Goal: Complete application form

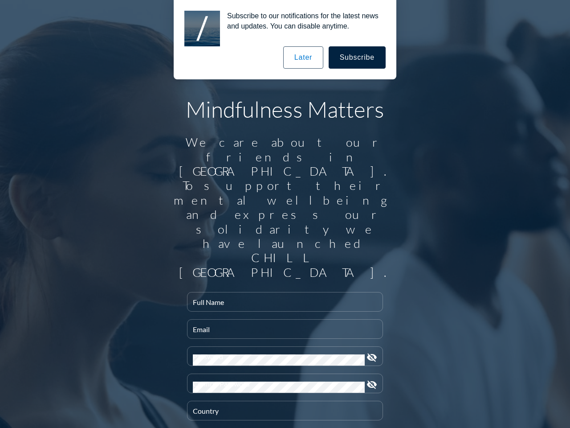
click at [282, 300] on input "Full Name" at bounding box center [285, 305] width 184 height 11
click at [282, 327] on input "Email" at bounding box center [285, 332] width 184 height 11
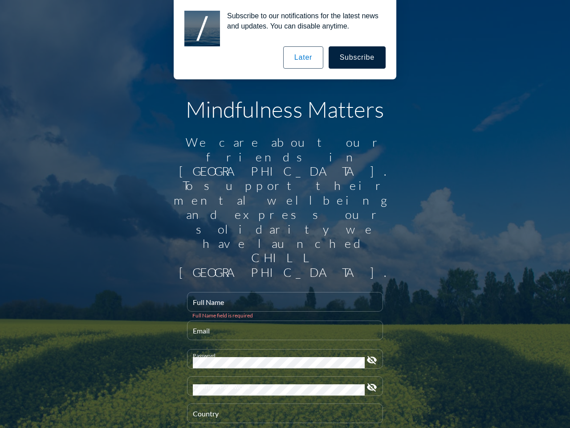
click at [282, 349] on div "Password" at bounding box center [279, 358] width 172 height 19
click at [368, 355] on icon "visibility_off" at bounding box center [372, 360] width 11 height 11
click at [282, 376] on div "Confirm Password" at bounding box center [279, 385] width 172 height 19
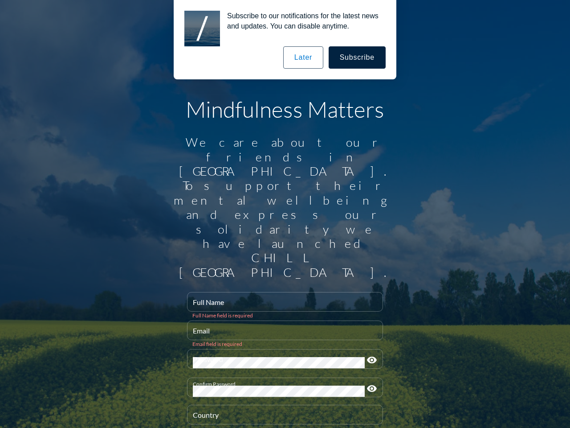
click at [368, 383] on icon "visibility" at bounding box center [372, 388] width 11 height 11
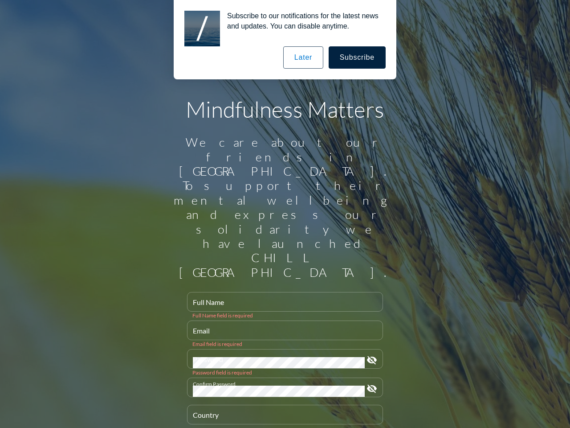
click at [282, 405] on div "Country" at bounding box center [285, 414] width 184 height 19
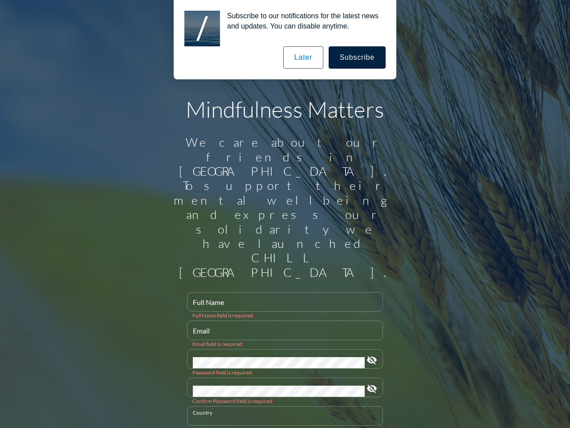
click at [358, 57] on button "Subscribe" at bounding box center [357, 57] width 57 height 22
